Goal: Task Accomplishment & Management: Use online tool/utility

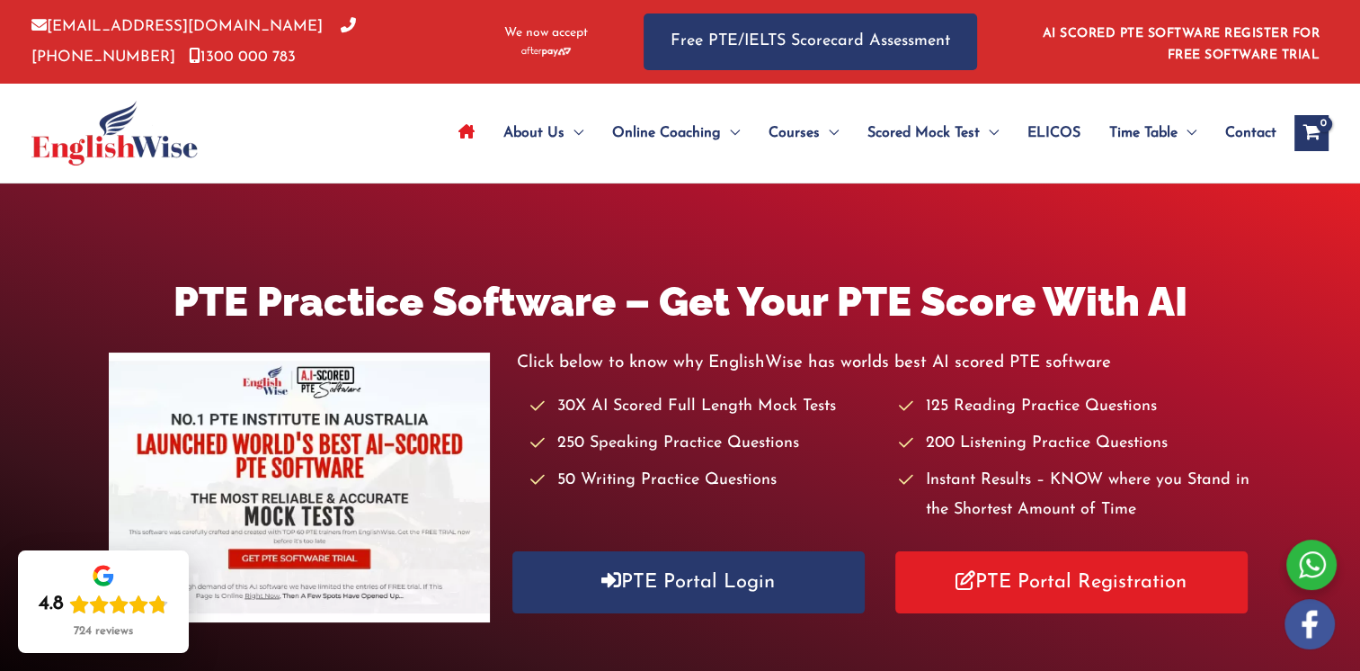
drag, startPoint x: 847, startPoint y: 228, endPoint x: 892, endPoint y: 226, distance: 45.0
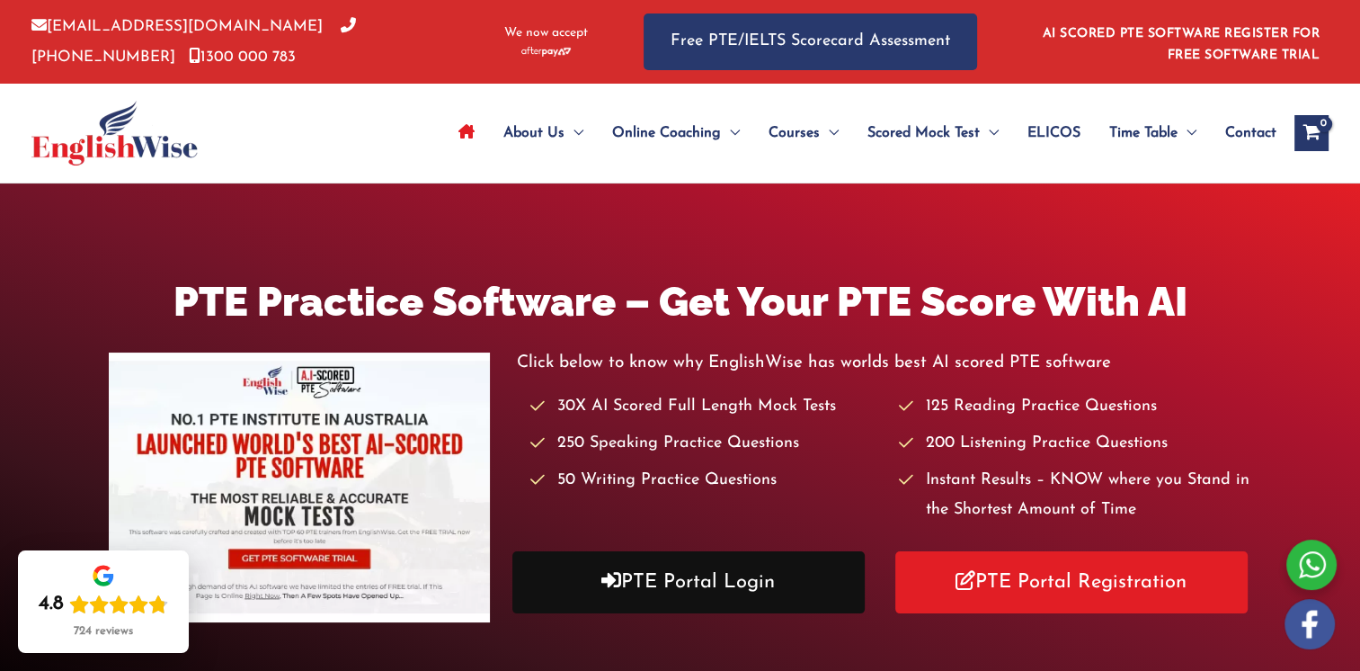
click at [691, 573] on link "PTE Portal Login" at bounding box center [688, 582] width 352 height 62
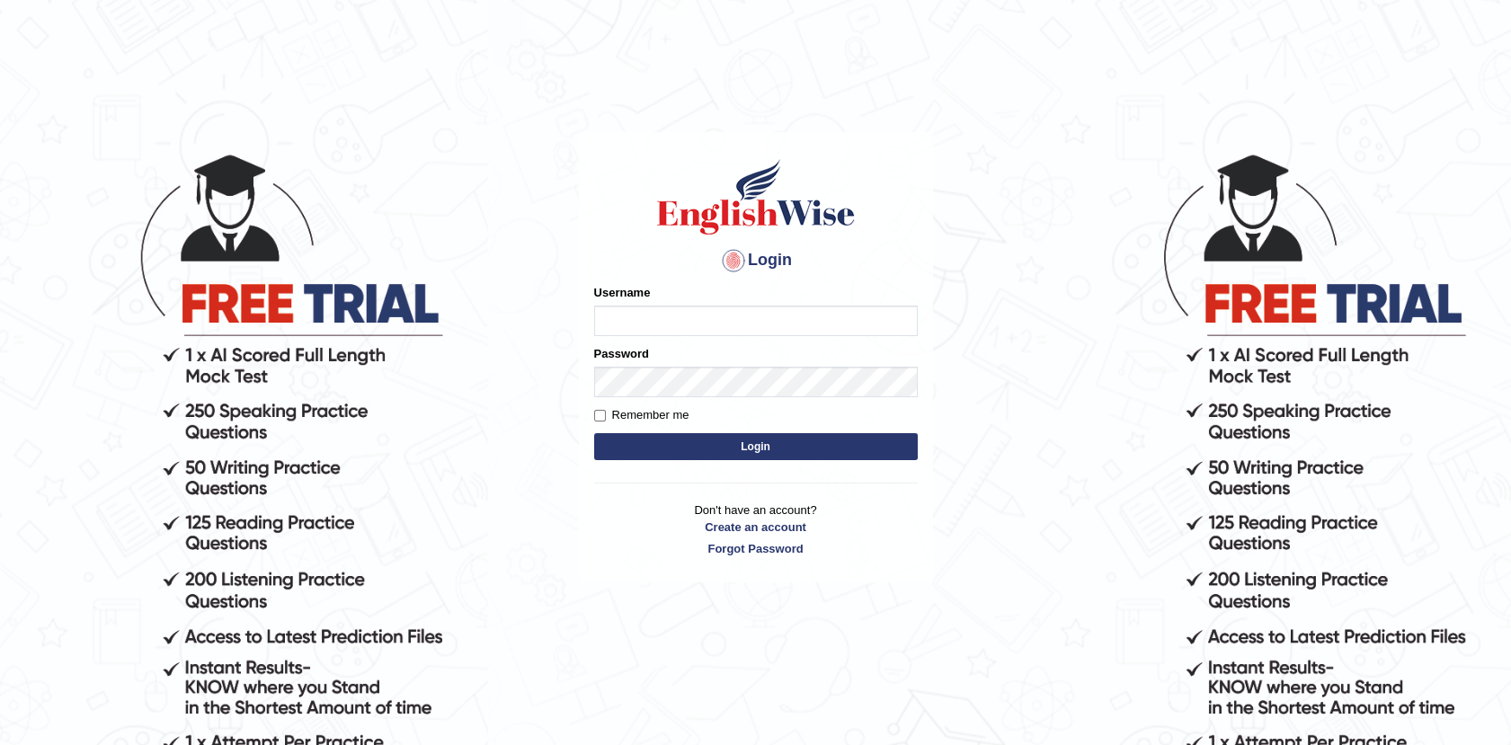
type input "Afreen11"
click at [742, 443] on button "Login" at bounding box center [756, 446] width 324 height 27
